Goal: Transaction & Acquisition: Purchase product/service

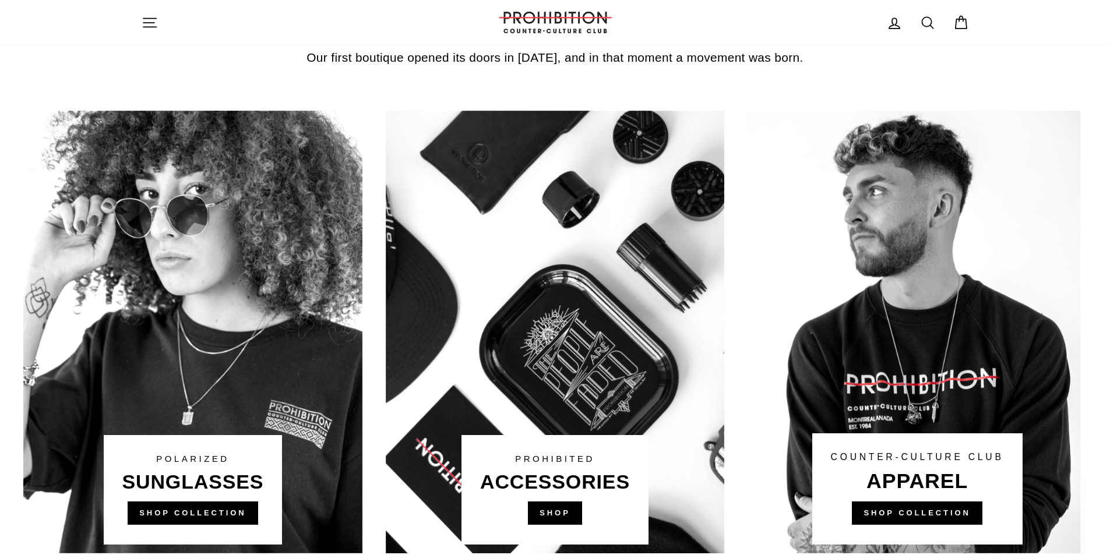
scroll to position [583, 0]
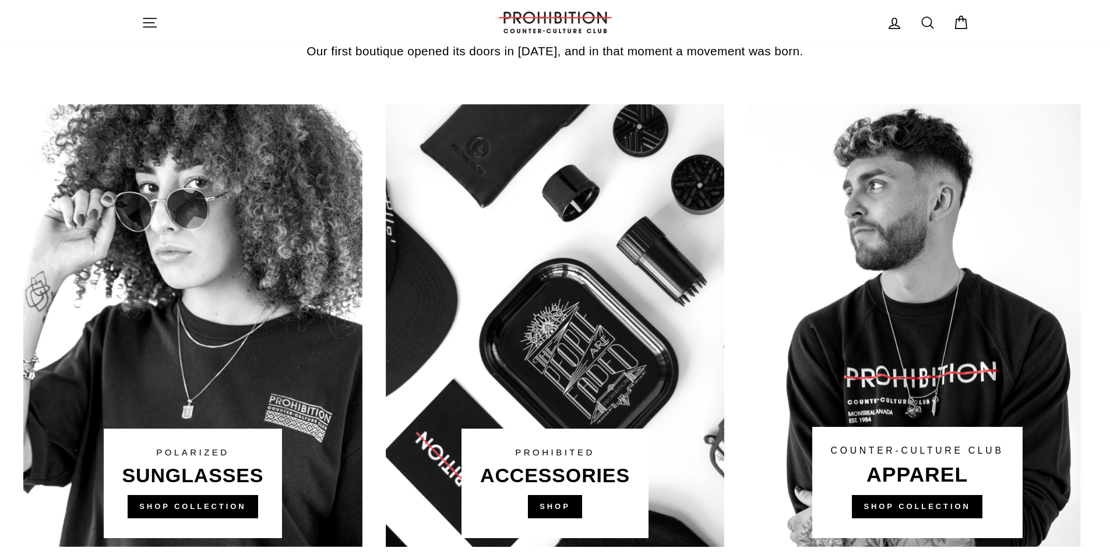
click at [537, 327] on link at bounding box center [555, 325] width 339 height 443
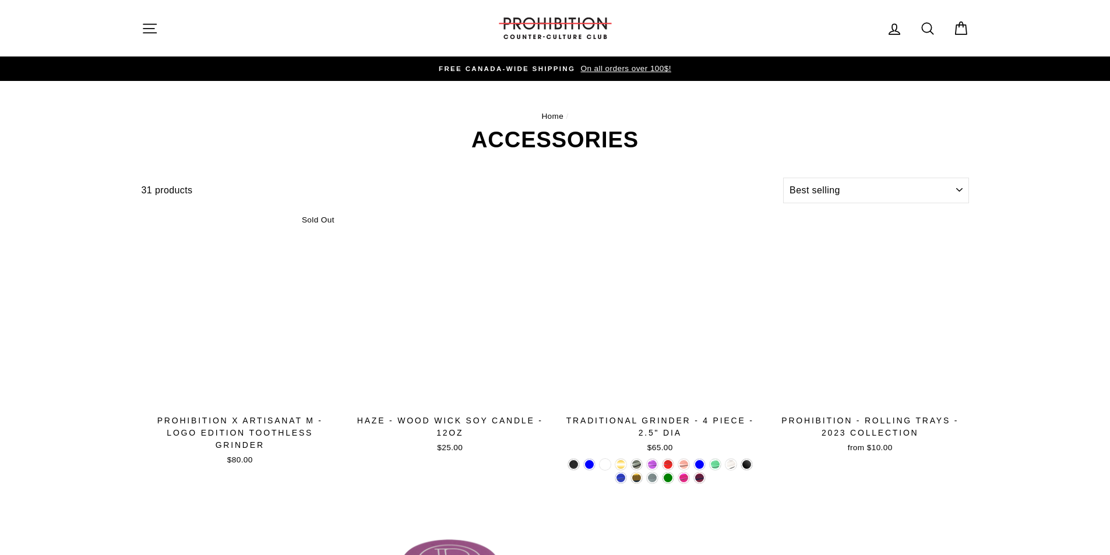
select select "best-selling"
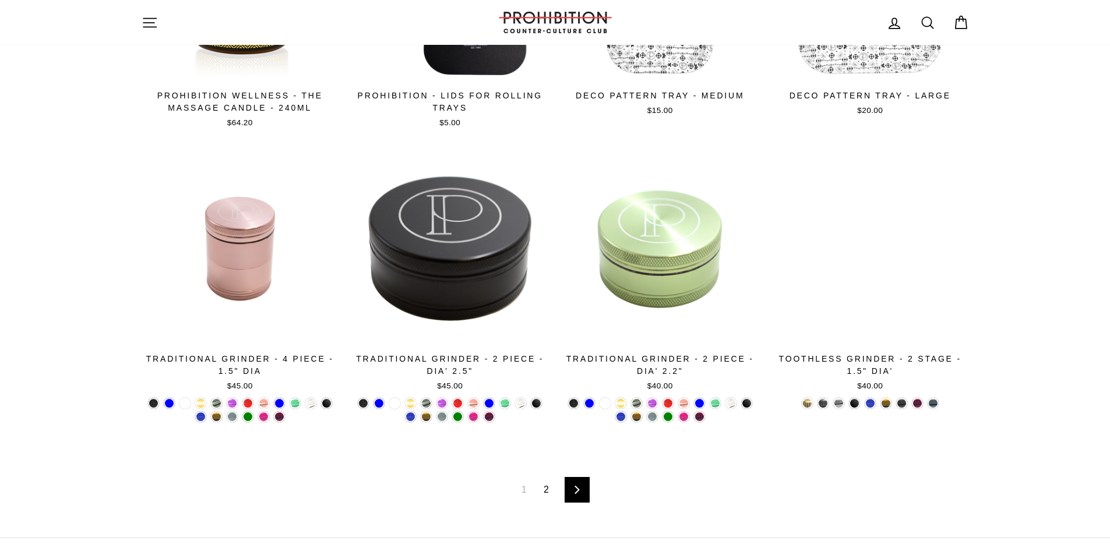
scroll to position [1748, 0]
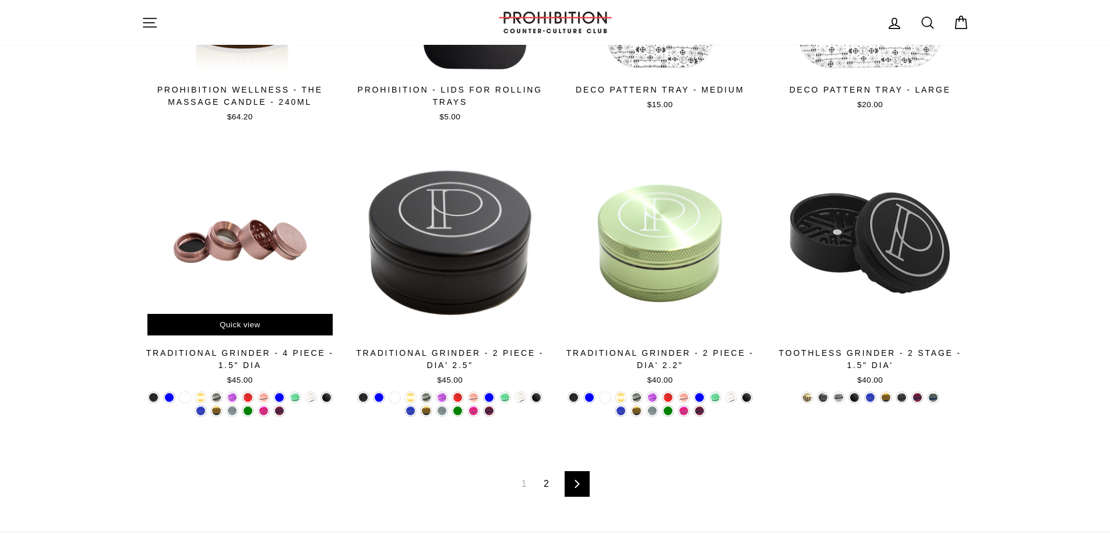
click at [254, 249] on div at bounding box center [241, 243] width 198 height 198
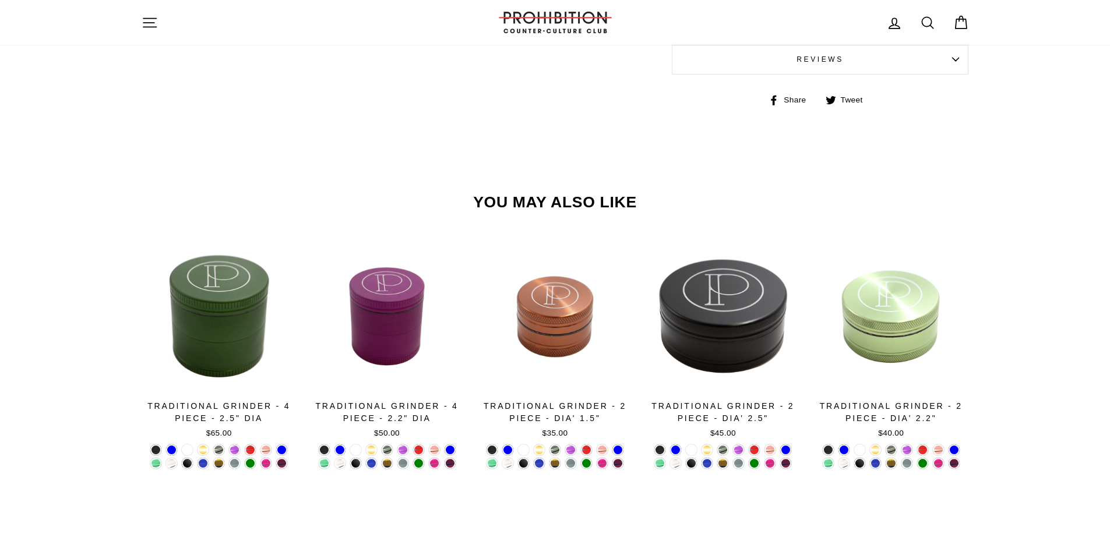
scroll to position [932, 0]
